Goal: Information Seeking & Learning: Compare options

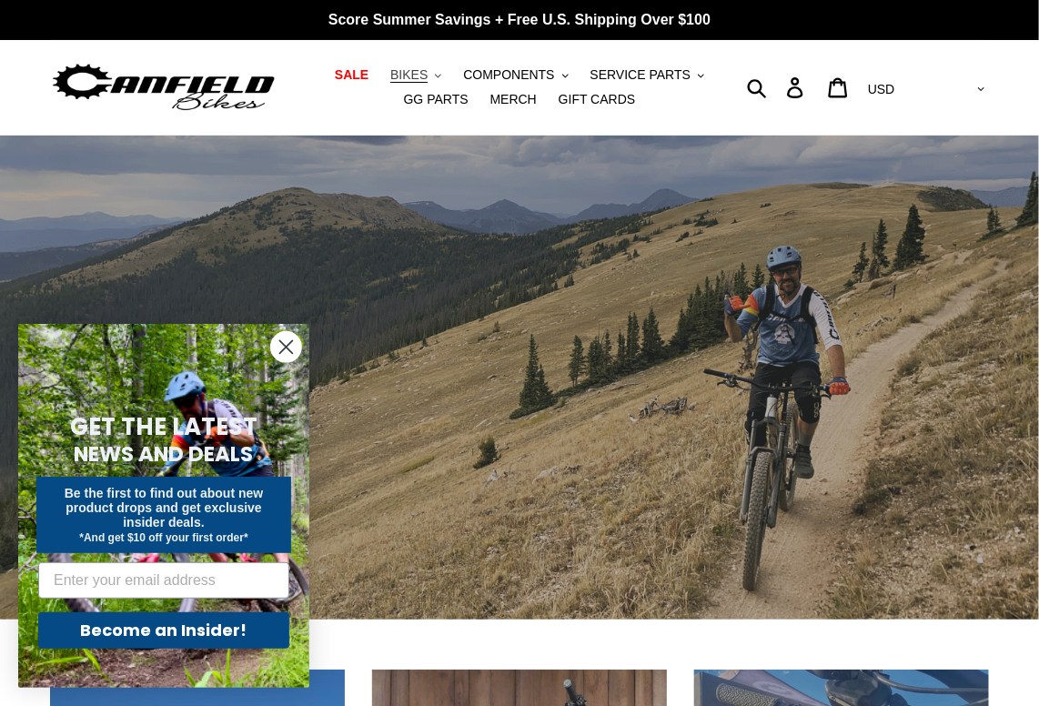
click at [390, 74] on span "BIKES" at bounding box center [408, 74] width 37 height 15
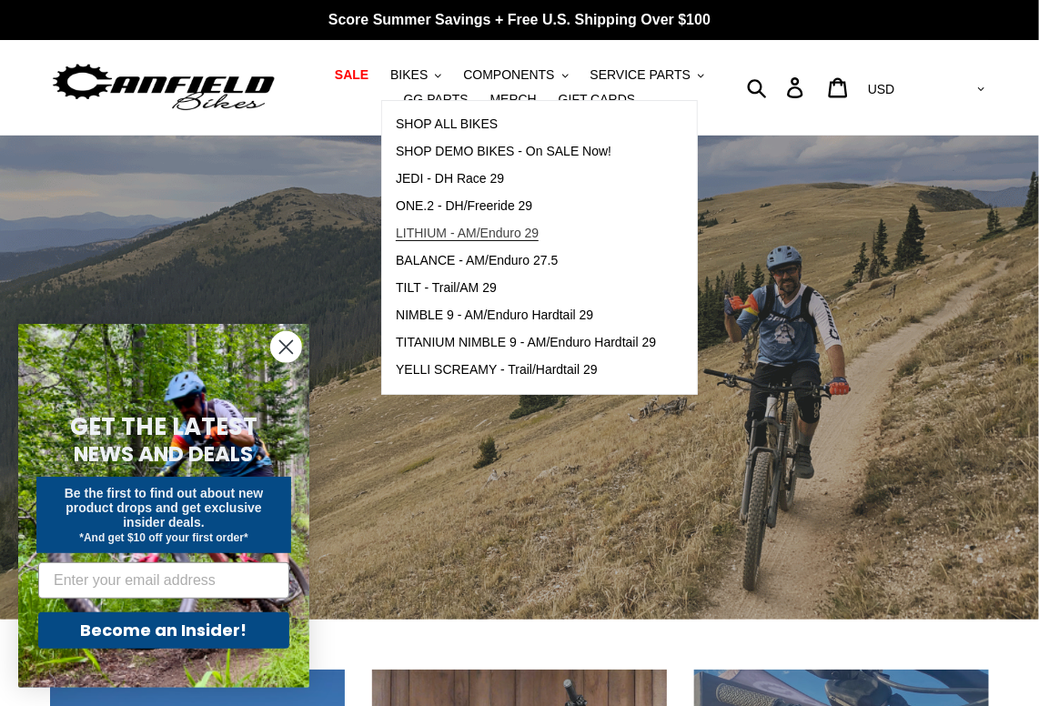
click at [448, 234] on span "LITHIUM - AM/Enduro 29" at bounding box center [467, 233] width 143 height 15
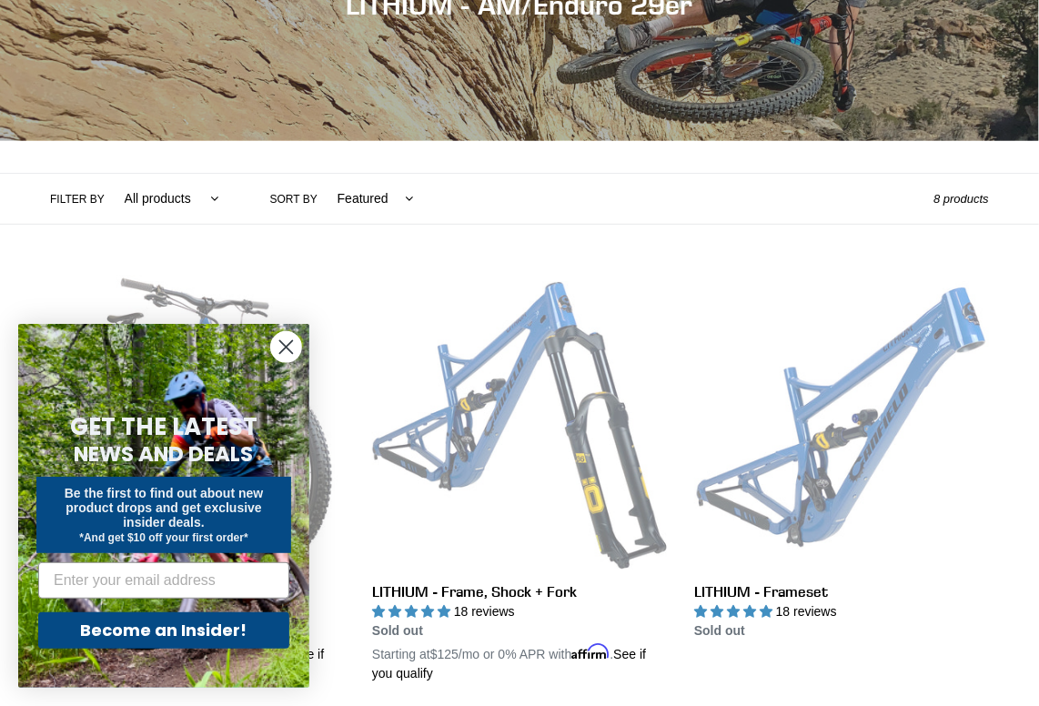
scroll to position [269, 0]
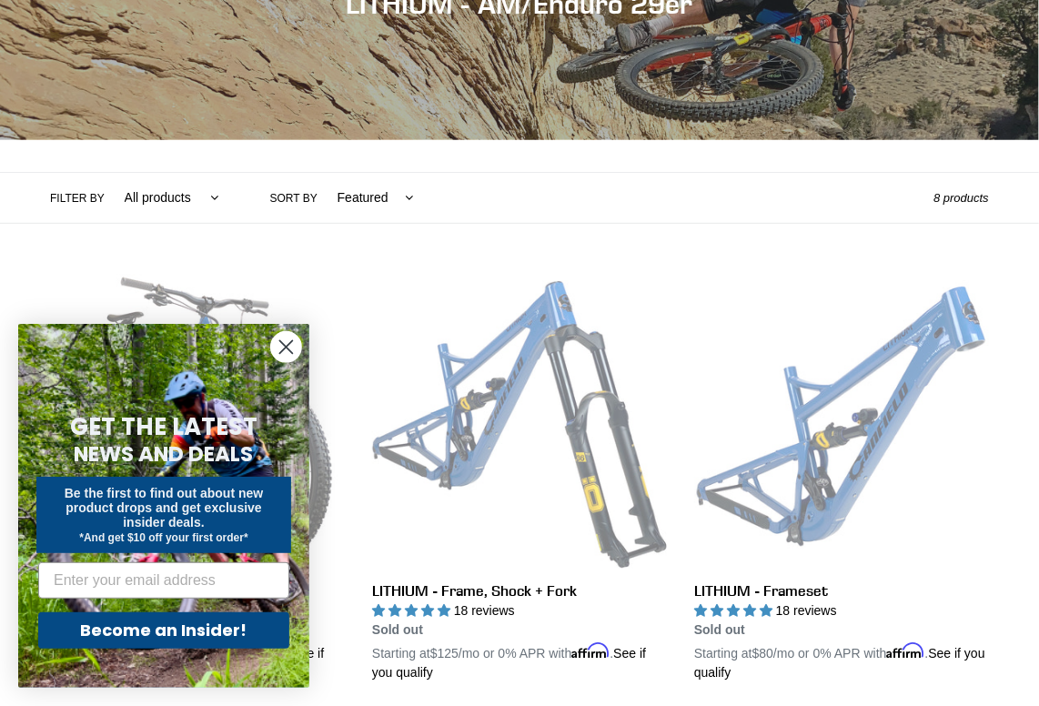
click at [288, 344] on icon "Close dialog" at bounding box center [286, 347] width 13 height 13
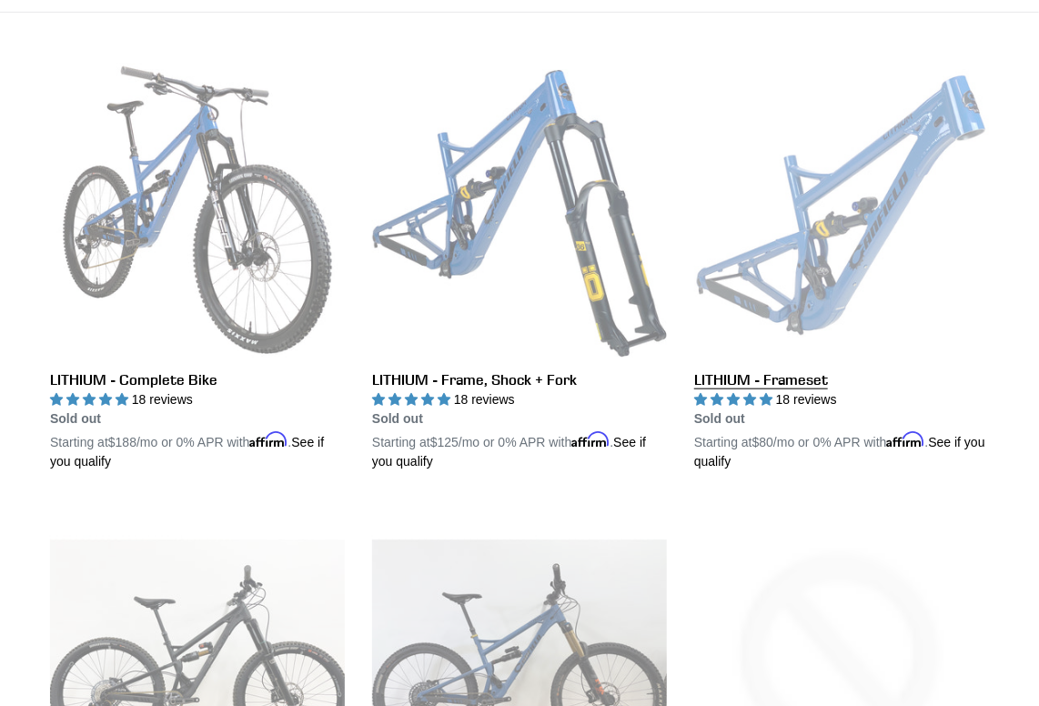
scroll to position [479, 0]
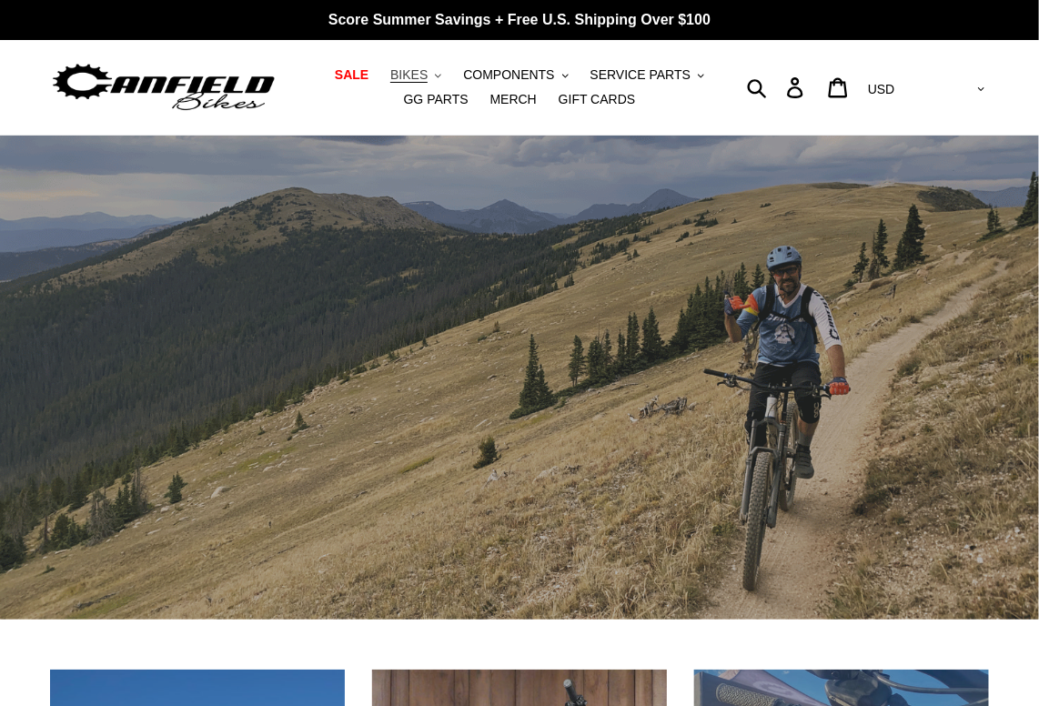
click at [390, 72] on span "BIKES" at bounding box center [408, 74] width 37 height 15
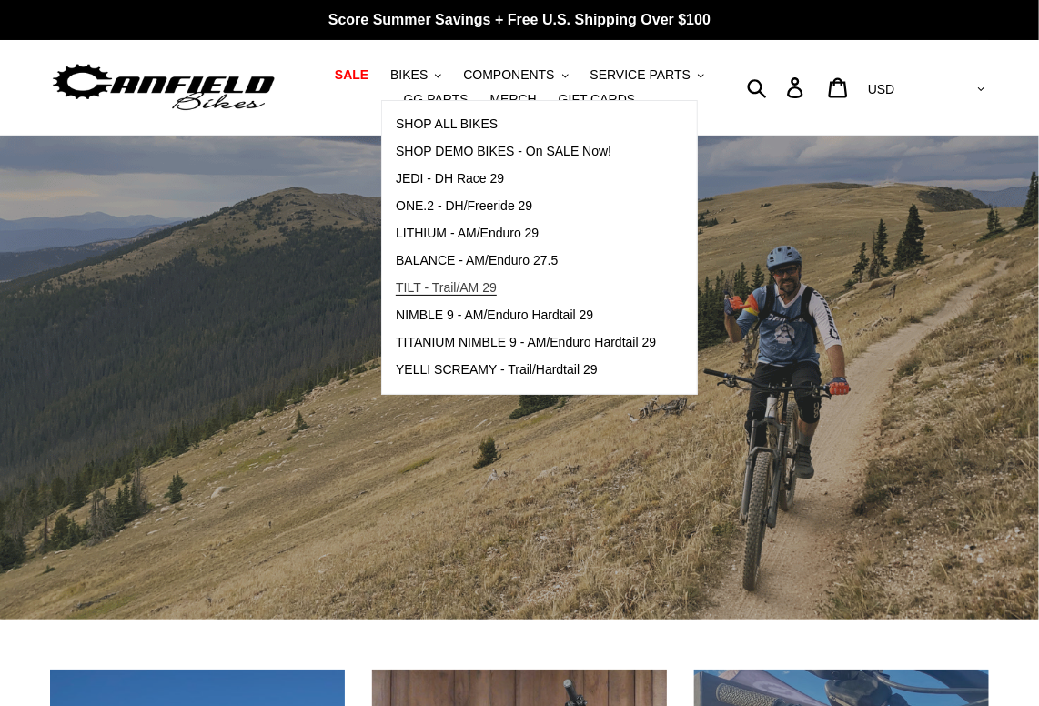
click at [436, 282] on span "TILT - Trail/AM 29" at bounding box center [446, 287] width 101 height 15
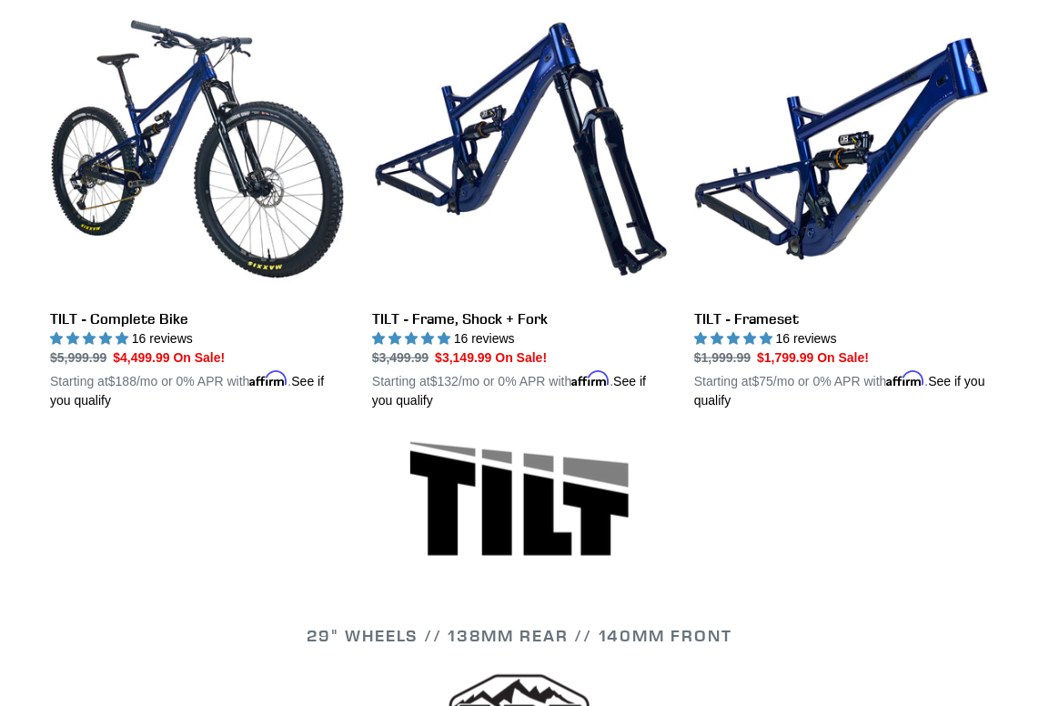
scroll to position [542, 0]
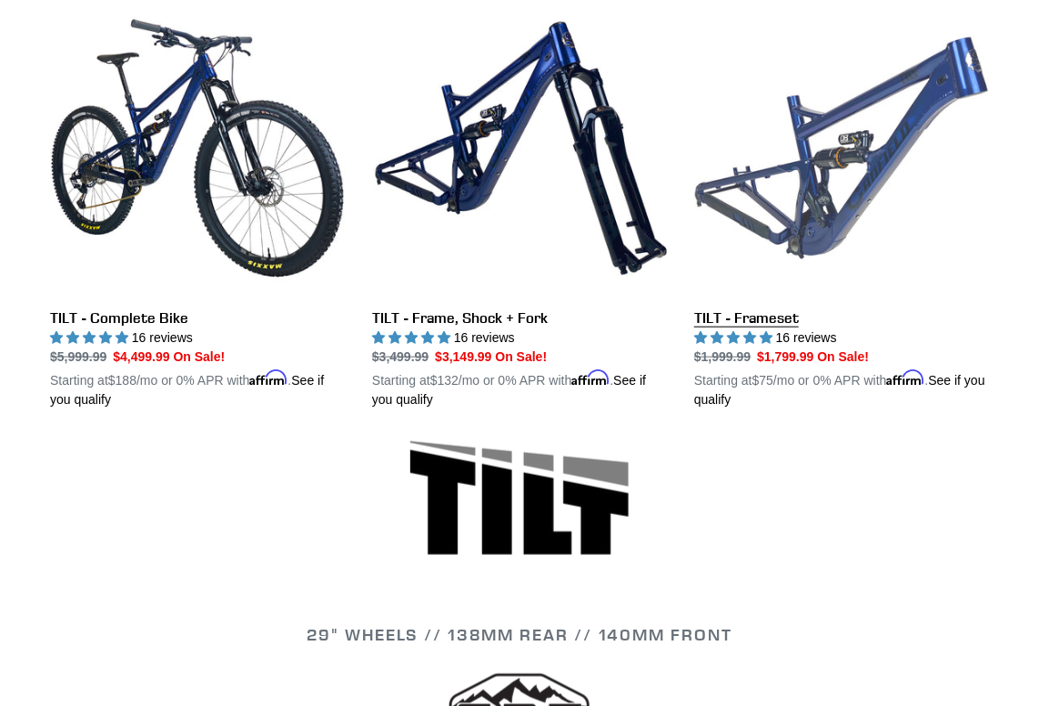
click at [809, 237] on link "TILT - Frameset" at bounding box center [841, 205] width 295 height 409
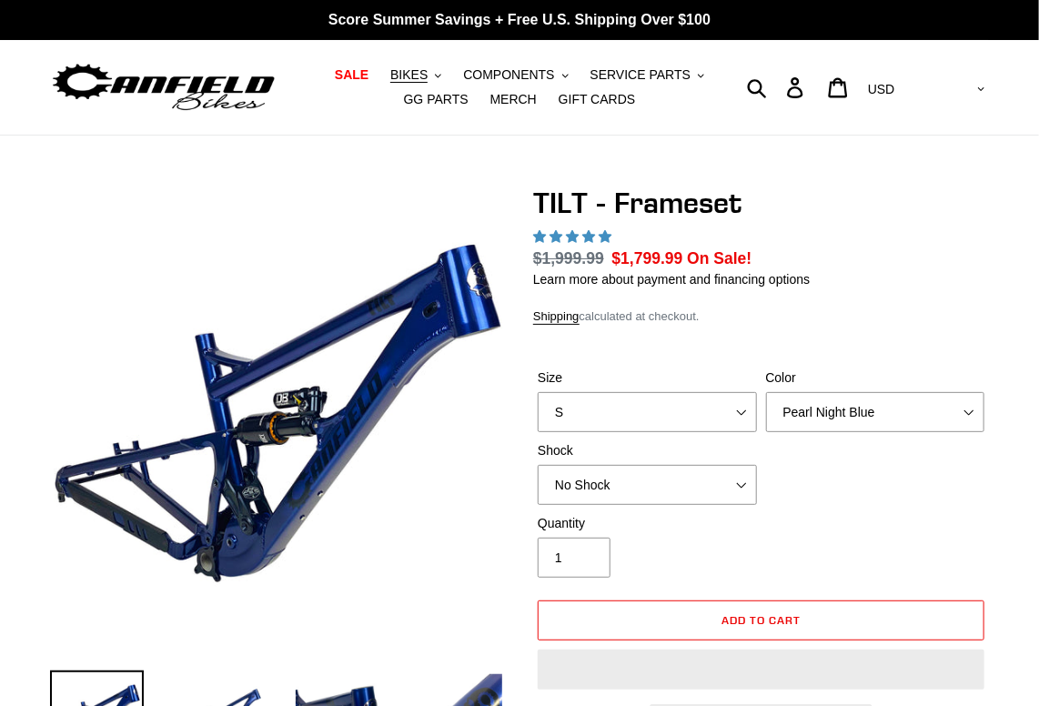
select select "highest-rating"
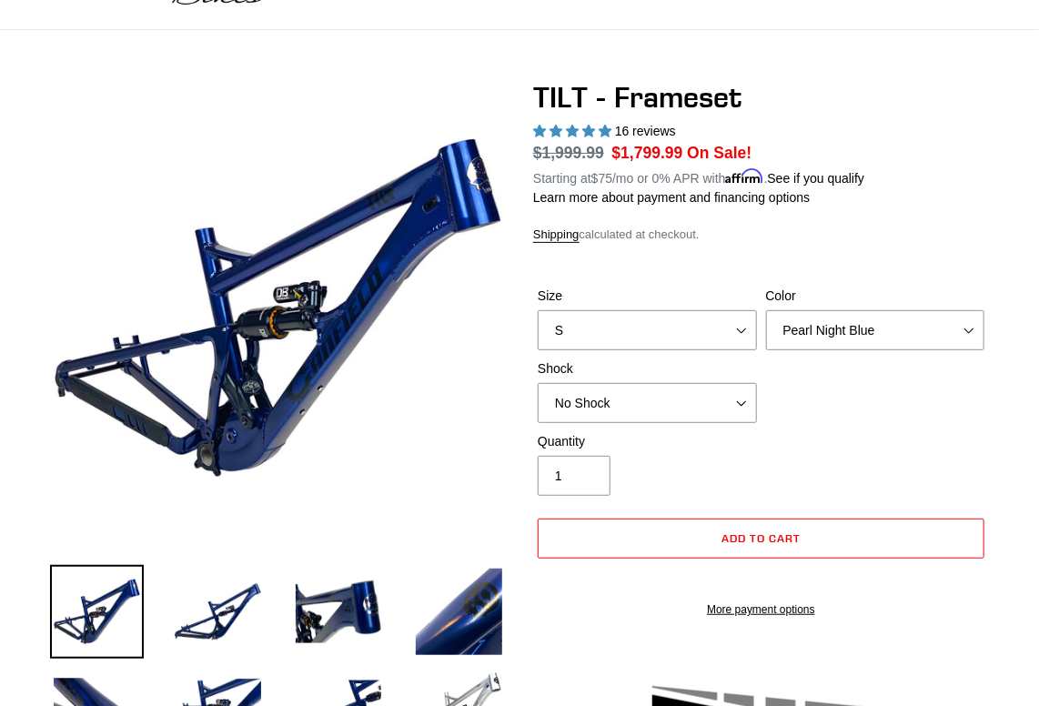
scroll to position [107, 0]
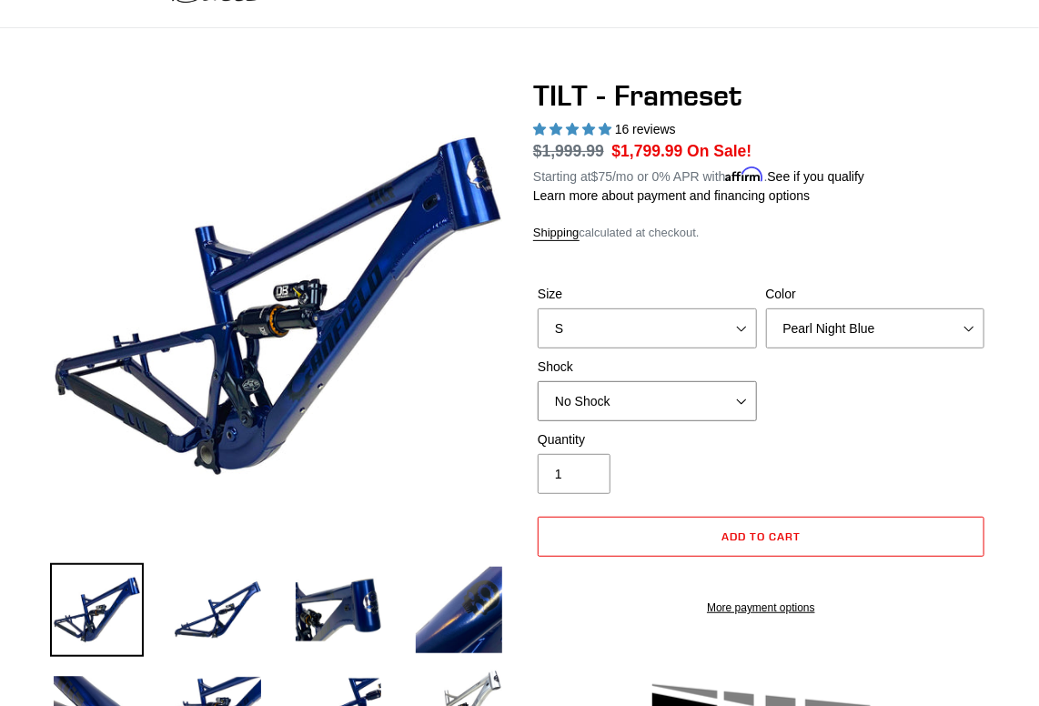
click at [739, 401] on select "No Shock Cane Creek DB Kitsuma Air RockShox Deluxe Ultimate Fox FLOAT X EXT Sto…" at bounding box center [647, 401] width 219 height 40
click at [538, 381] on select "No Shock Cane Creek DB Kitsuma Air RockShox Deluxe Ultimate Fox FLOAT X EXT Sto…" at bounding box center [647, 401] width 219 height 40
click at [743, 401] on select "No Shock Cane Creek DB Kitsuma Air RockShox Deluxe Ultimate Fox FLOAT X EXT Sto…" at bounding box center [647, 401] width 219 height 40
click at [538, 381] on select "No Shock Cane Creek DB Kitsuma Air RockShox Deluxe Ultimate Fox FLOAT X EXT Sto…" at bounding box center [647, 401] width 219 height 40
click at [740, 400] on select "No Shock Cane Creek DB Kitsuma Air RockShox Deluxe Ultimate Fox FLOAT X EXT Sto…" at bounding box center [647, 401] width 219 height 40
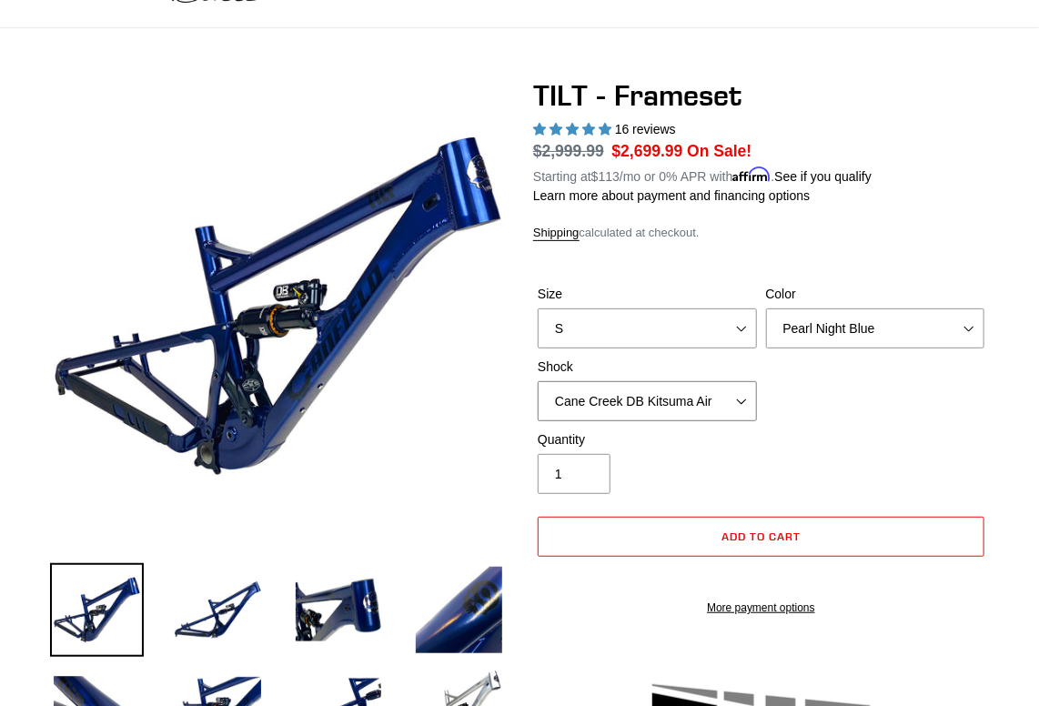
click at [538, 381] on select "No Shock Cane Creek DB Kitsuma Air RockShox Deluxe Ultimate Fox FLOAT X EXT Sto…" at bounding box center [647, 401] width 219 height 40
click at [736, 398] on select "No Shock Cane Creek DB Kitsuma Air RockShox Deluxe Ultimate Fox FLOAT X EXT Sto…" at bounding box center [647, 401] width 219 height 40
click at [538, 381] on select "No Shock Cane Creek DB Kitsuma Air RockShox Deluxe Ultimate Fox FLOAT X EXT Sto…" at bounding box center [647, 401] width 219 height 40
click at [743, 400] on select "No Shock Cane Creek DB Kitsuma Air RockShox Deluxe Ultimate Fox FLOAT X EXT Sto…" at bounding box center [647, 401] width 219 height 40
select select "EXT Storia Lok V3"
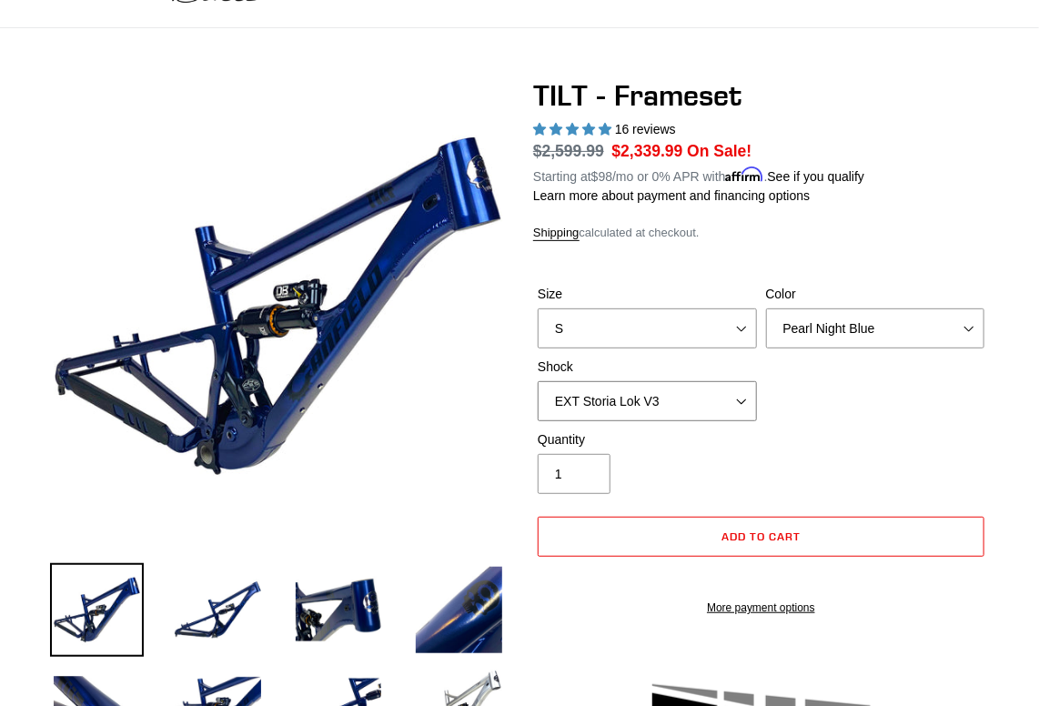
click at [538, 381] on select "No Shock Cane Creek DB Kitsuma Air RockShox Deluxe Ultimate Fox FLOAT X EXT Sto…" at bounding box center [647, 401] width 219 height 40
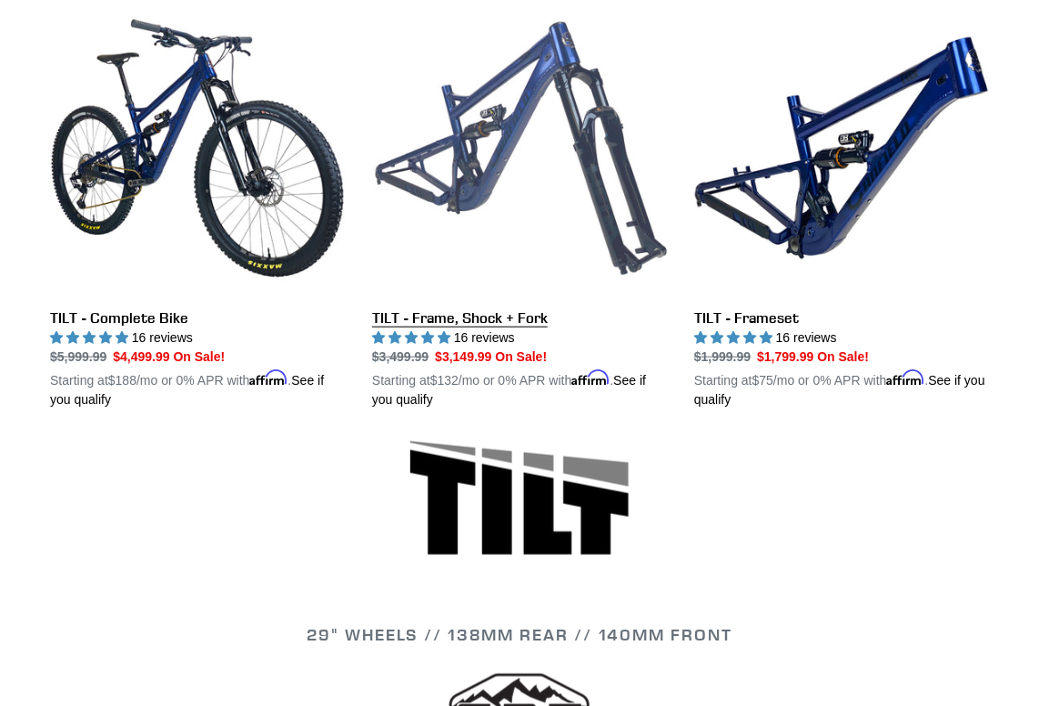
click at [493, 160] on link "TILT - Frame, Shock + Fork" at bounding box center [519, 205] width 295 height 409
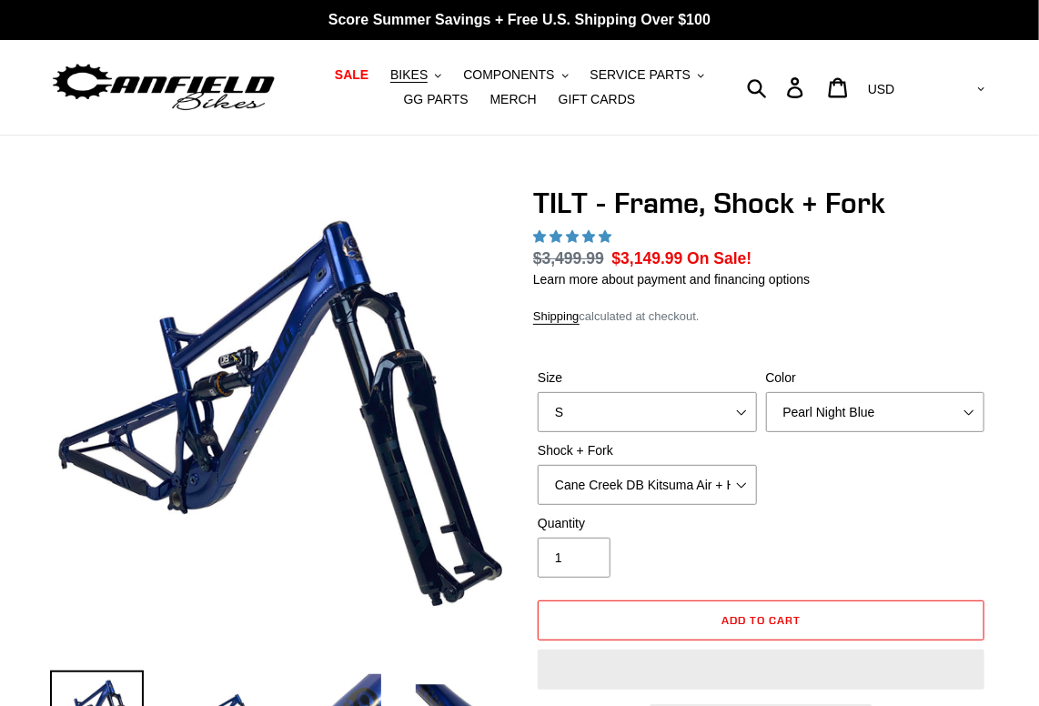
select select "highest-rating"
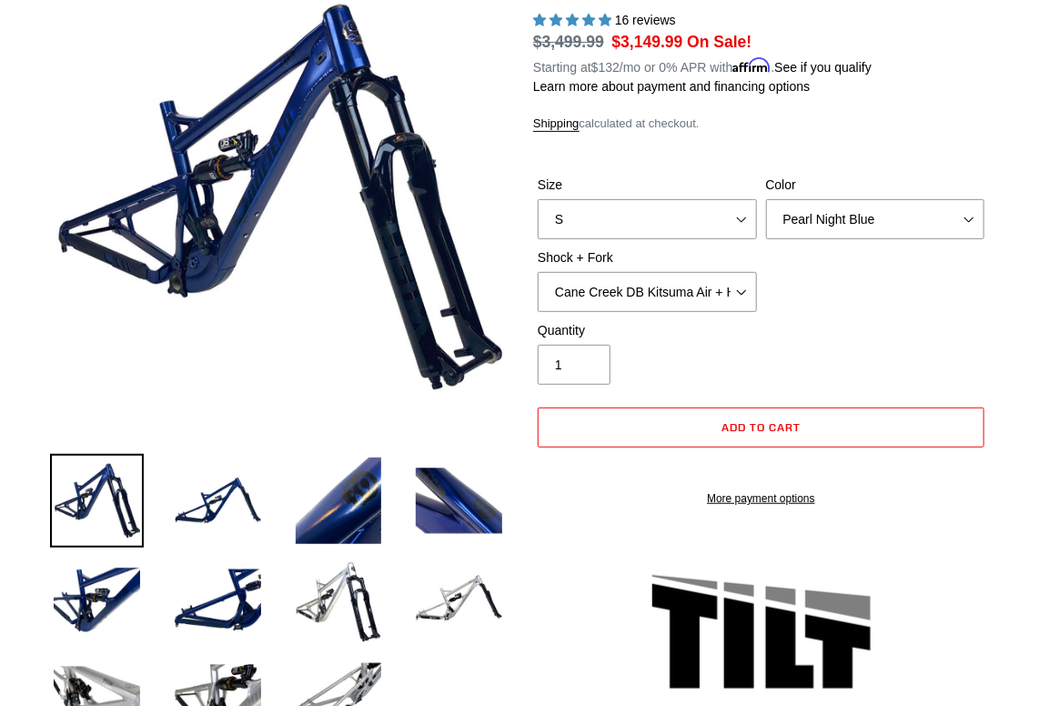
scroll to position [226, 0]
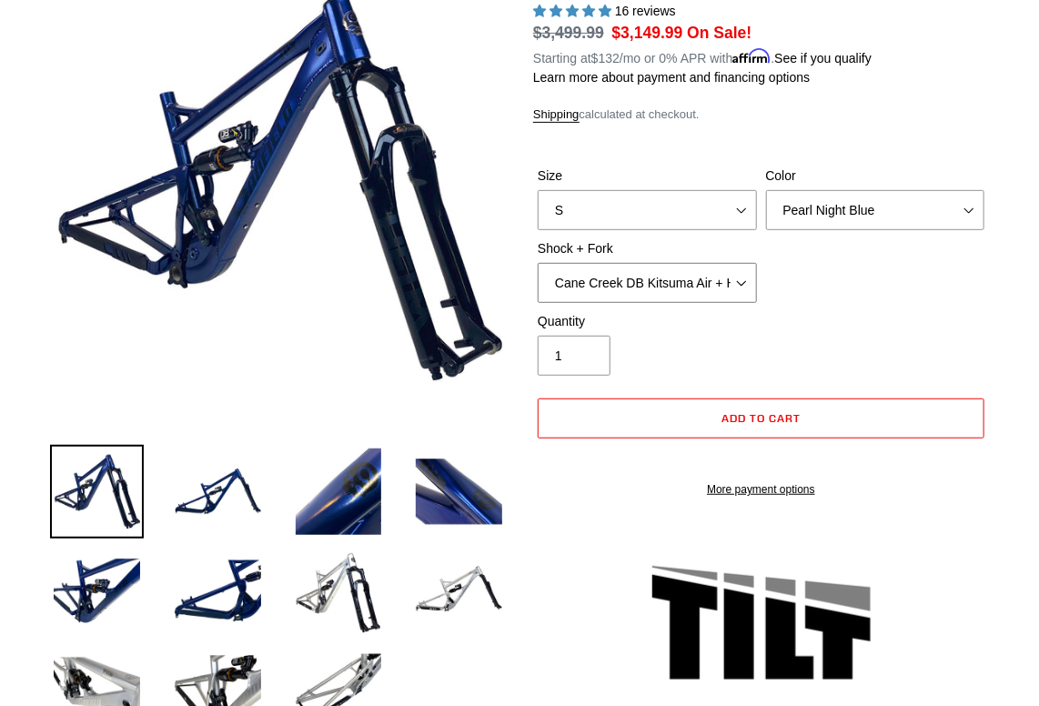
click at [742, 280] on select "Cane Creek DB Kitsuma Air + Helm MKII 140mm Cane Creek DB Kitsuma Air + Fox 36 …" at bounding box center [647, 283] width 219 height 40
select select "EXT Storia V3-S + EXT Era V2.1"
click at [538, 263] on select "Cane Creek DB Kitsuma Air + Helm MKII 140mm Cane Creek DB Kitsuma Air + Fox 36 …" at bounding box center [647, 283] width 219 height 40
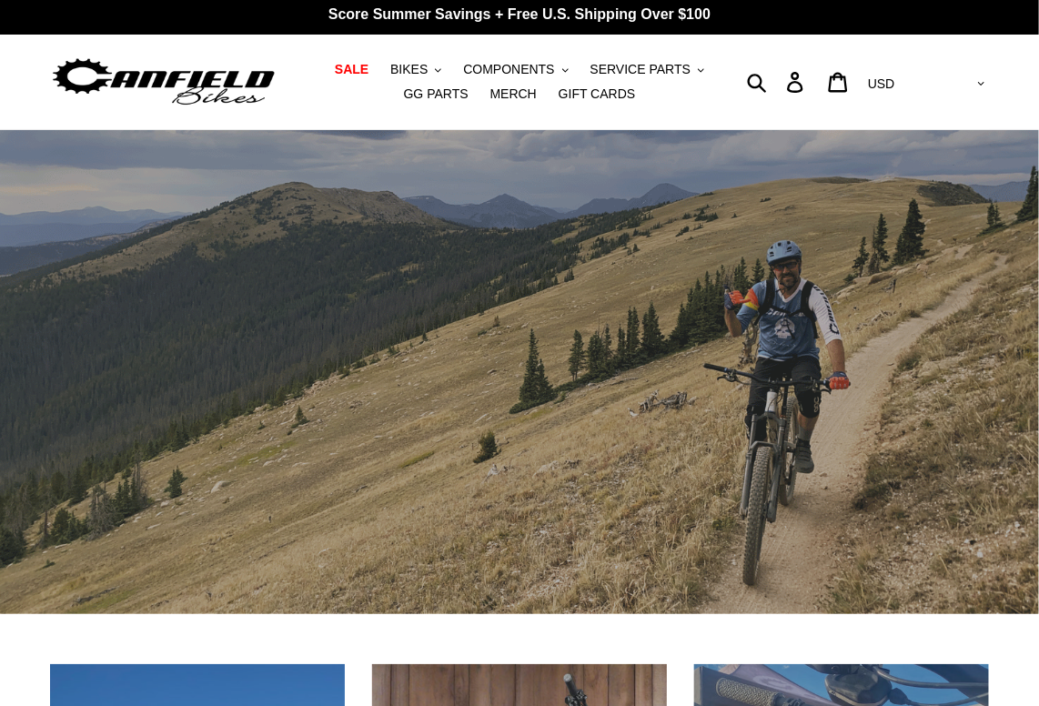
scroll to position [4, 0]
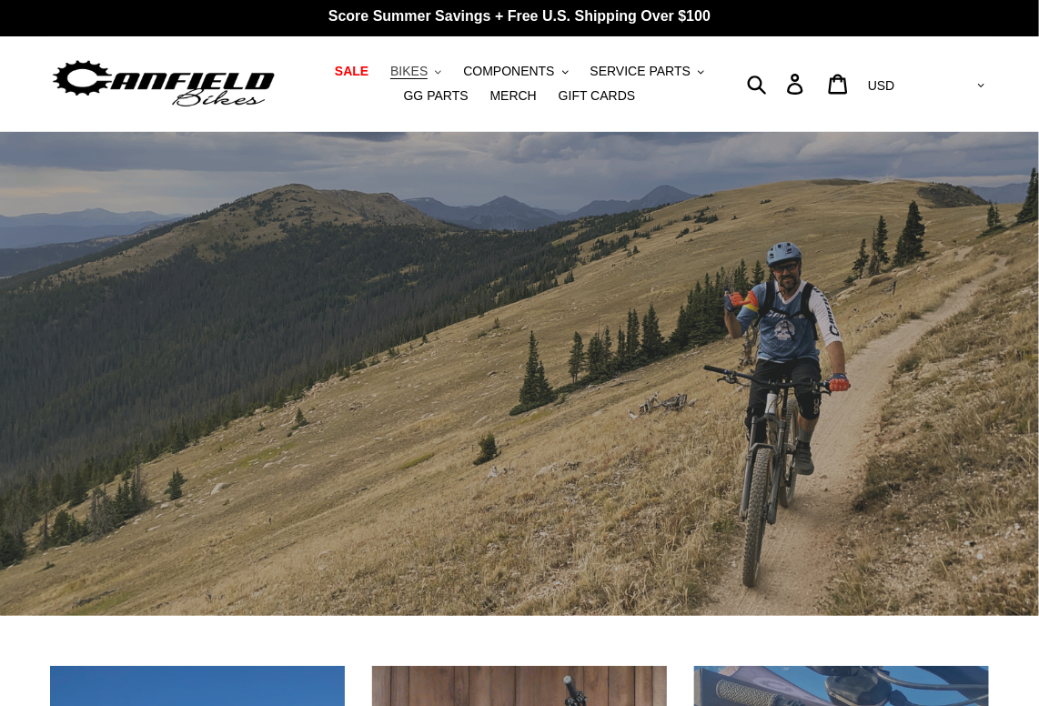
click at [390, 77] on span "BIKES" at bounding box center [408, 71] width 37 height 15
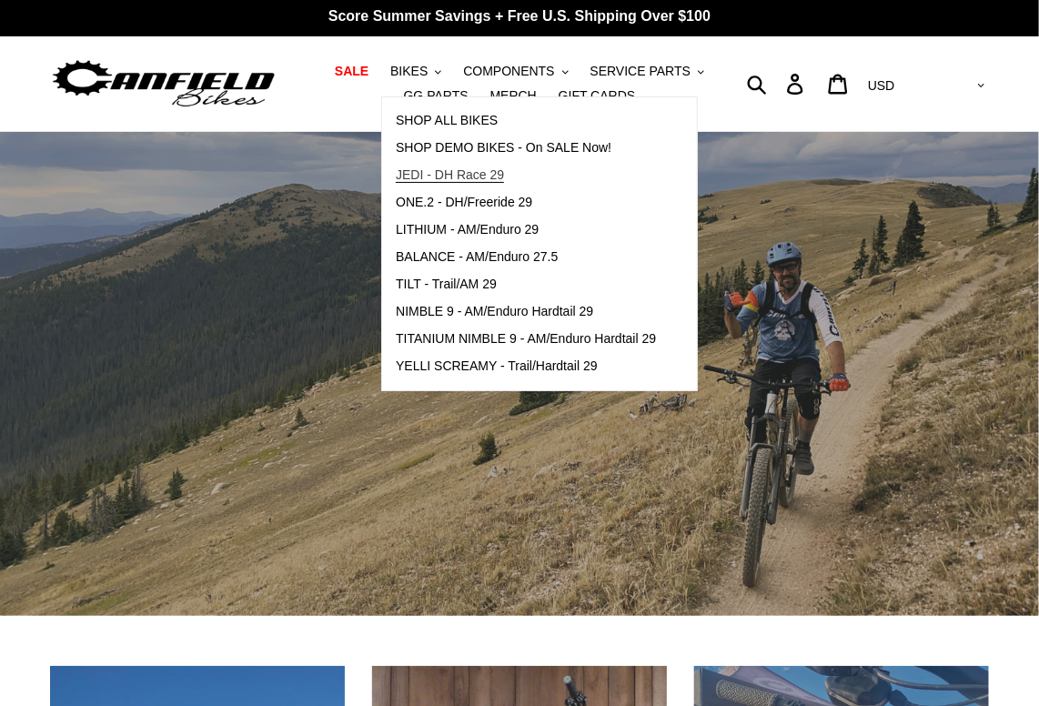
click at [430, 175] on span "JEDI - DH Race 29" at bounding box center [450, 174] width 108 height 15
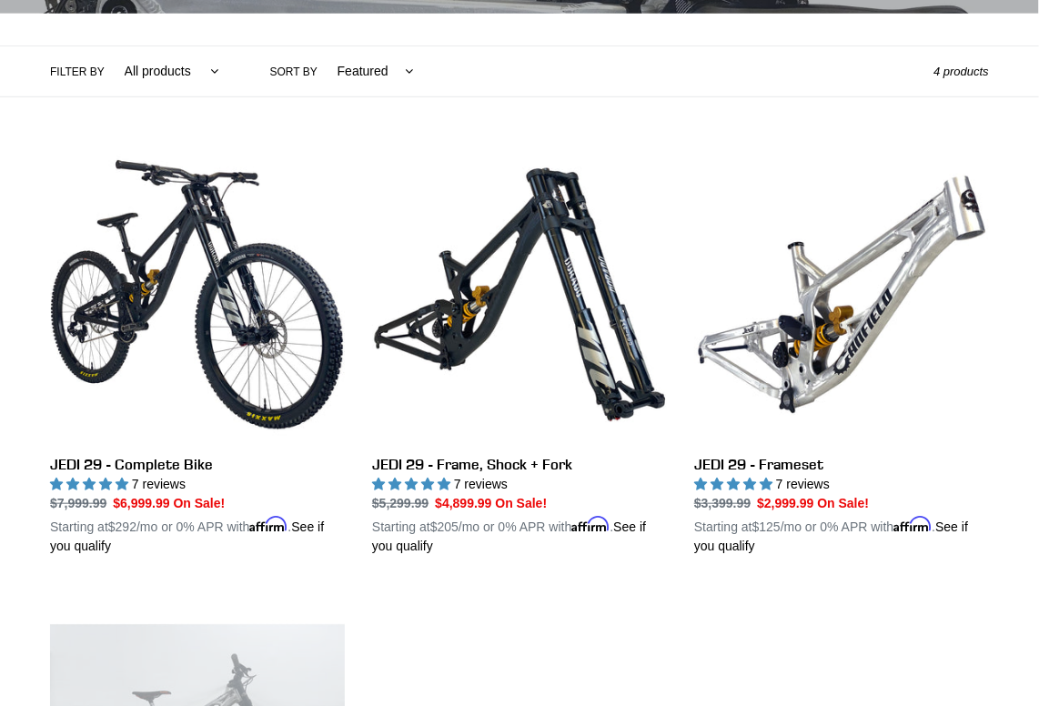
scroll to position [399, 0]
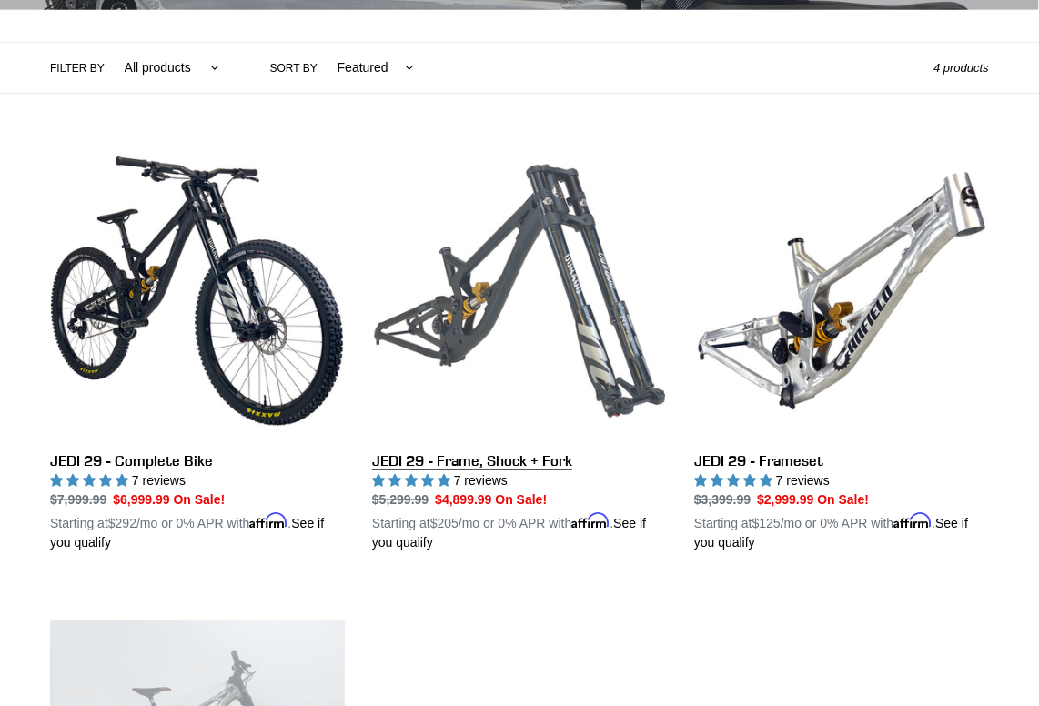
click at [465, 321] on link "JEDI 29 - Frame, Shock + Fork" at bounding box center [519, 348] width 295 height 409
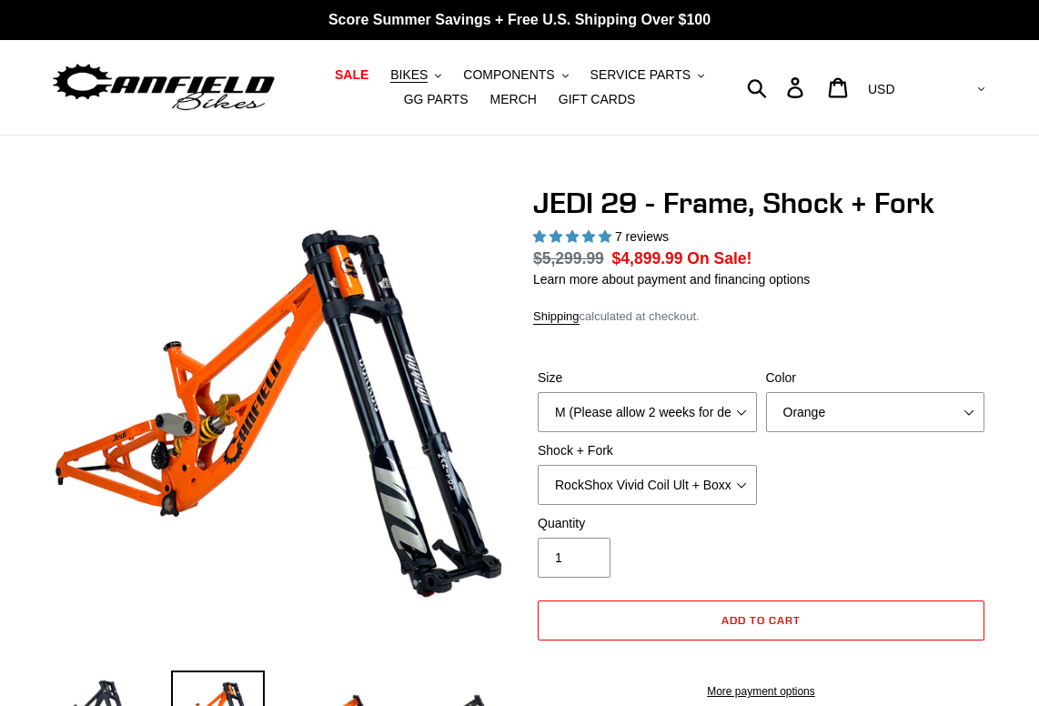
select select "highest-rating"
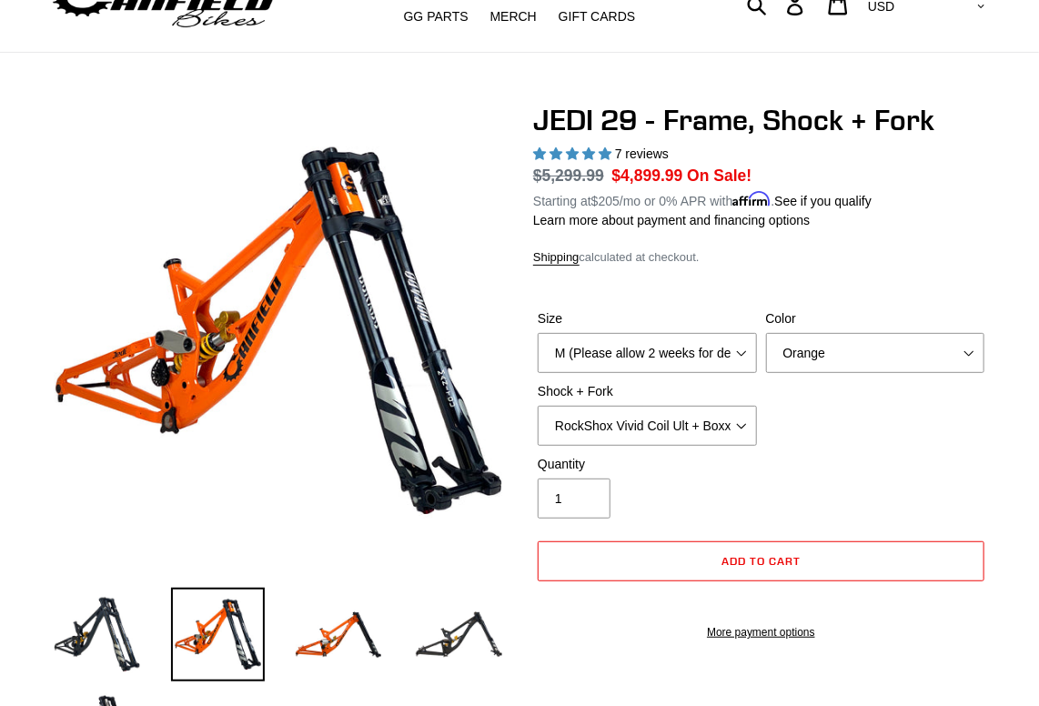
scroll to position [84, 0]
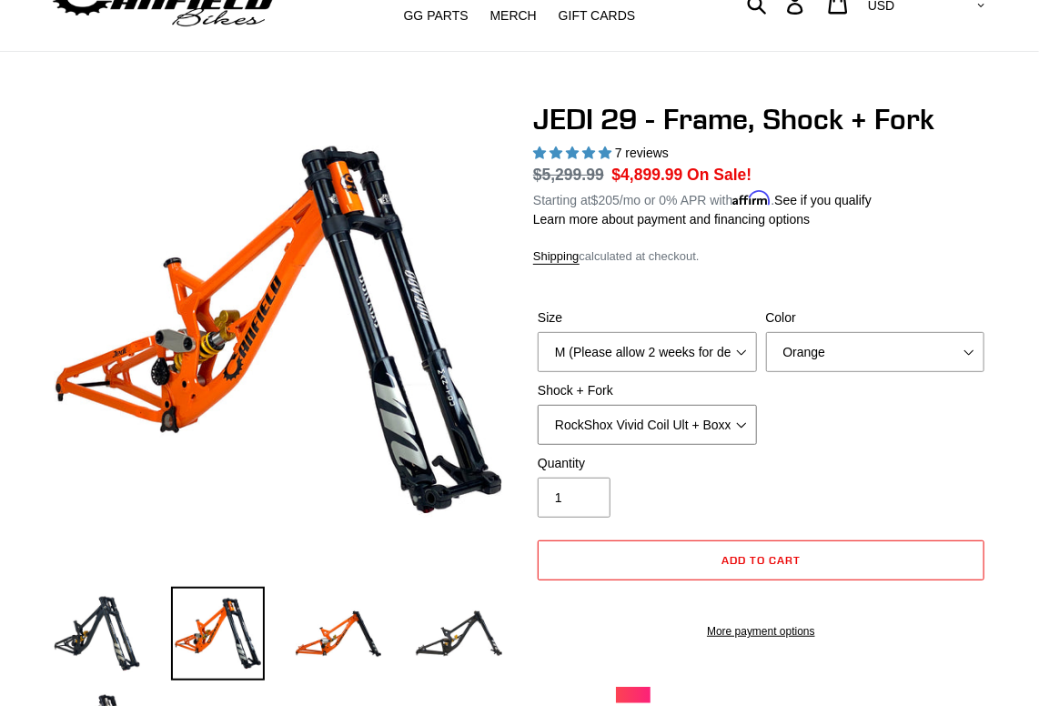
click at [740, 425] on select "RockShox Vivid Coil Ult + Boxxer RC2 C3 Ult Fox DHX2 250x75 + Fox 40 Float Grip…" at bounding box center [647, 425] width 219 height 40
select select "EXT Storia LOK V3 + EXT Vaia 200"
click at [538, 405] on select "RockShox Vivid Coil Ult + Boxxer RC2 C3 Ult Fox DHX2 250x75 + Fox 40 Float Grip…" at bounding box center [647, 425] width 219 height 40
